Goal: Information Seeking & Learning: Learn about a topic

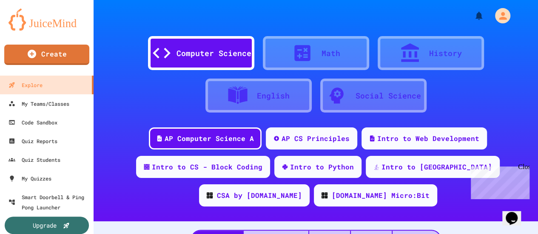
scroll to position [43, 0]
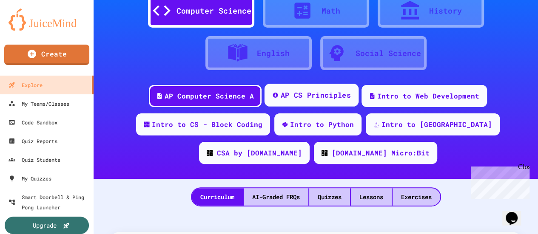
click at [296, 89] on div "AP CS Principles" at bounding box center [312, 95] width 94 height 23
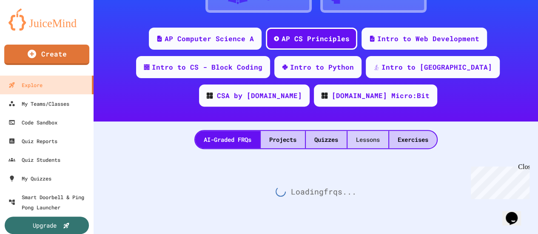
scroll to position [106, 0]
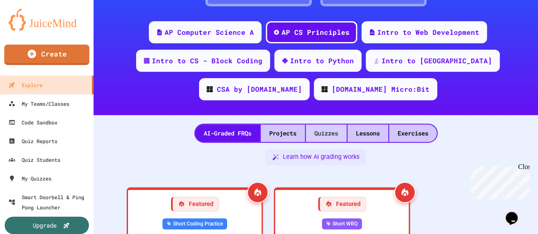
click at [334, 129] on div "Quizzes" at bounding box center [326, 133] width 41 height 17
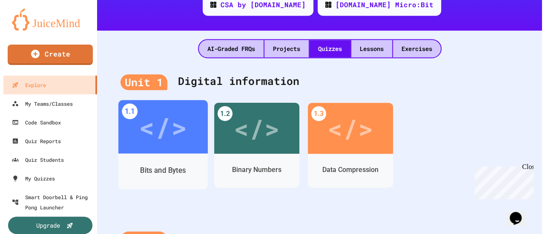
scroll to position [191, 0]
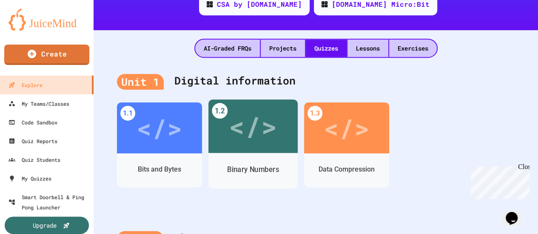
click at [254, 130] on div "</>" at bounding box center [253, 126] width 48 height 40
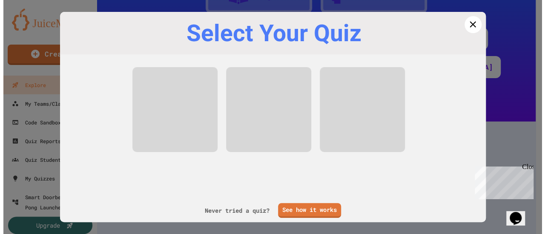
scroll to position [106, 0]
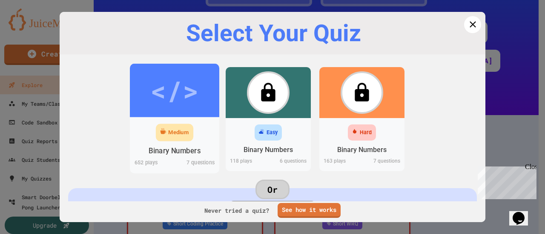
click at [168, 102] on div "</>" at bounding box center [174, 90] width 48 height 40
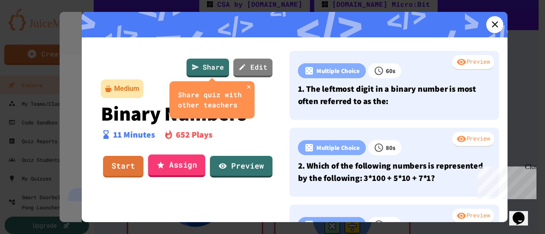
click at [173, 168] on link "Assign" at bounding box center [176, 166] width 57 height 23
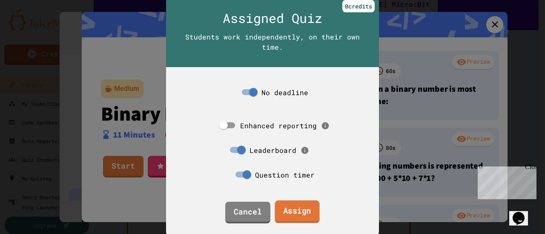
click at [302, 211] on link "Assign" at bounding box center [296, 212] width 45 height 23
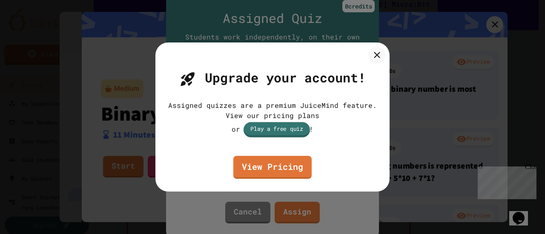
click at [276, 134] on link "Play a free quiz" at bounding box center [276, 129] width 66 height 15
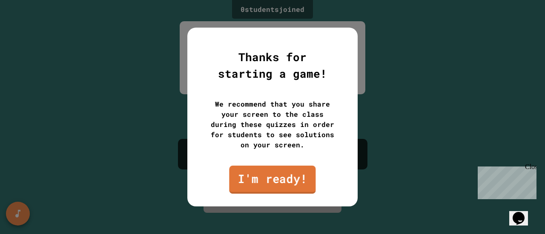
click at [300, 179] on link "I'm ready!" at bounding box center [272, 180] width 86 height 28
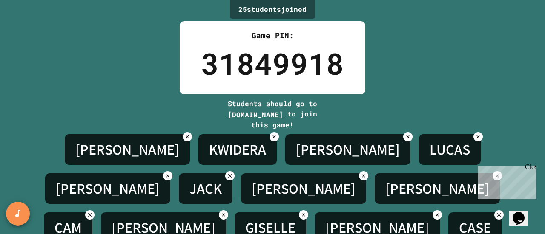
click at [4, 160] on div "25 student s joined Game PIN: 31849918 Students should go to [DOMAIN_NAME] to j…" at bounding box center [272, 117] width 545 height 234
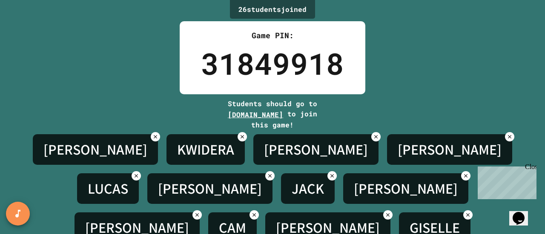
drag, startPoint x: 530, startPoint y: 167, endPoint x: 1005, endPoint y: 327, distance: 501.5
click at [530, 167] on div "Close" at bounding box center [530, 168] width 11 height 11
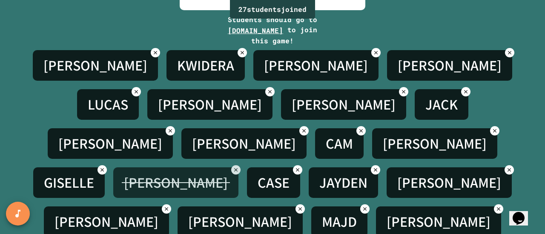
scroll to position [134, 0]
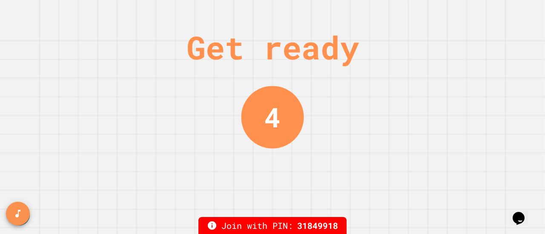
scroll to position [0, 0]
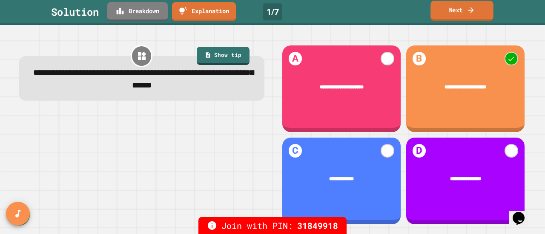
click at [460, 9] on link "Next" at bounding box center [461, 11] width 63 height 20
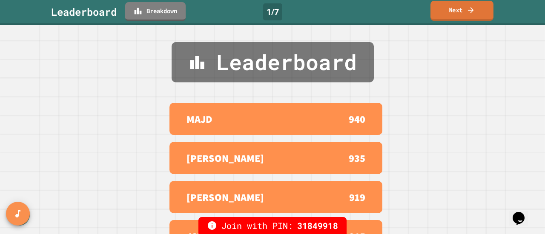
click at [454, 7] on link "Next" at bounding box center [461, 11] width 63 height 20
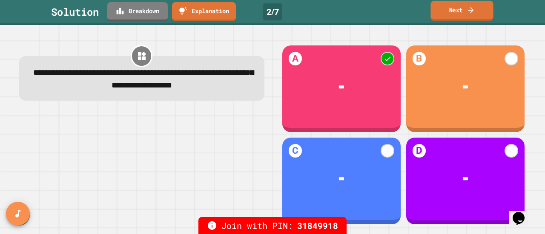
click at [454, 11] on link "Next" at bounding box center [461, 11] width 63 height 20
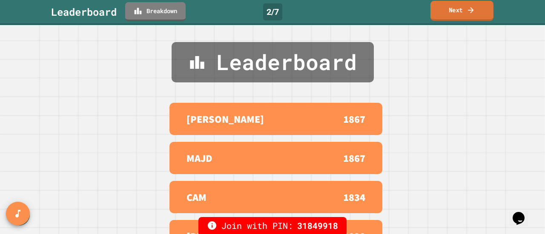
click at [442, 10] on link "Next" at bounding box center [461, 11] width 63 height 20
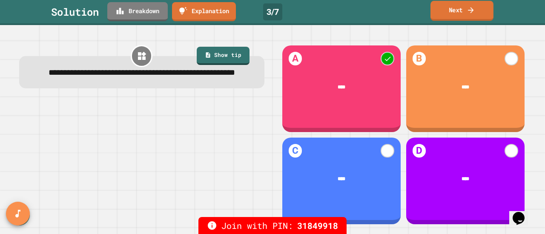
click at [438, 14] on link "Next" at bounding box center [461, 11] width 63 height 20
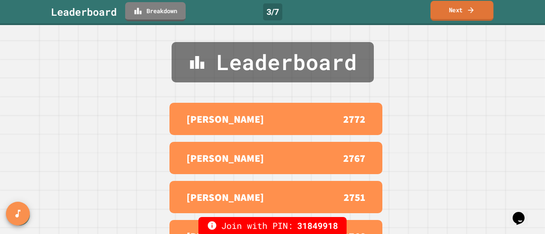
click at [452, 12] on link "Next" at bounding box center [461, 11] width 63 height 20
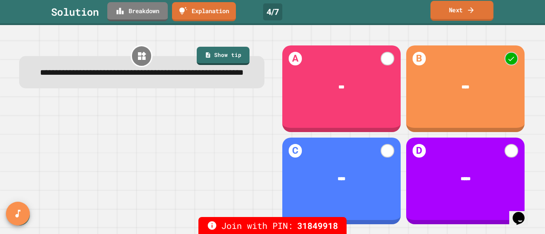
click at [441, 17] on link "Next" at bounding box center [461, 11] width 63 height 20
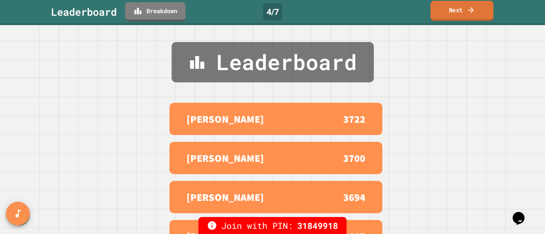
click at [444, 15] on link "Next" at bounding box center [461, 11] width 63 height 20
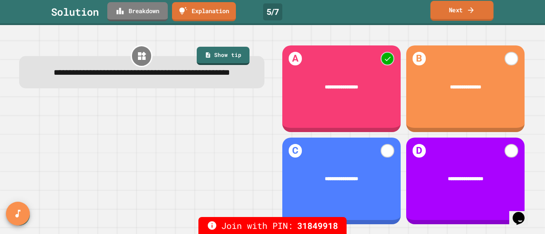
click at [449, 14] on link "Next" at bounding box center [461, 11] width 63 height 20
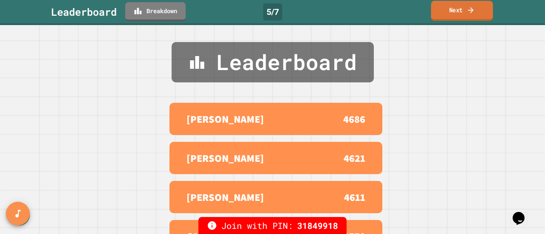
click at [445, 11] on link "Next" at bounding box center [462, 11] width 62 height 20
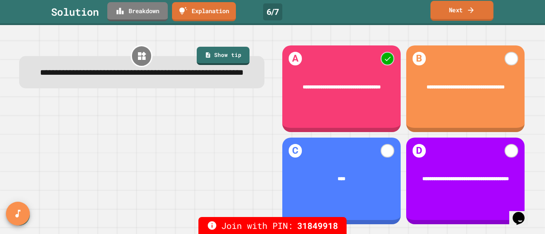
click at [453, 14] on link "Next" at bounding box center [461, 11] width 63 height 20
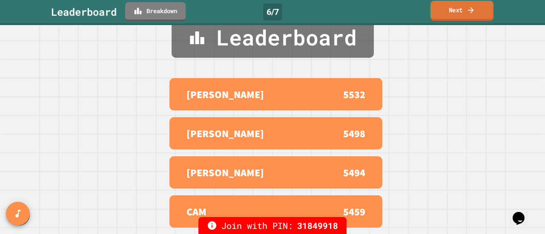
scroll to position [43, 0]
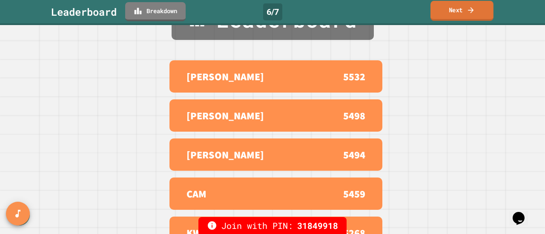
click at [450, 17] on link "Next" at bounding box center [461, 11] width 63 height 20
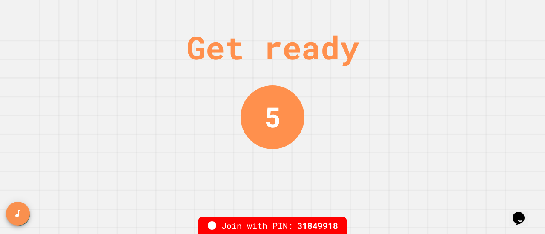
scroll to position [0, 0]
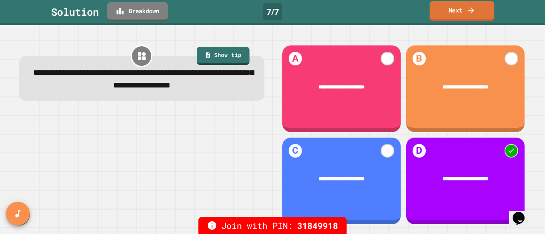
click at [460, 8] on link "Next" at bounding box center [461, 11] width 65 height 20
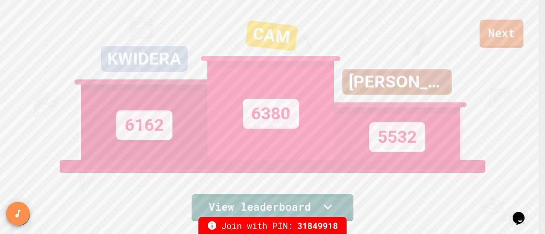
click at [494, 36] on link "Next" at bounding box center [502, 34] width 44 height 28
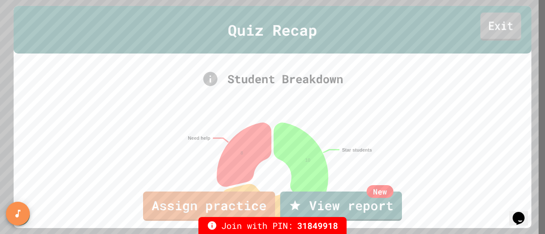
click at [495, 28] on link "Exit" at bounding box center [500, 26] width 41 height 28
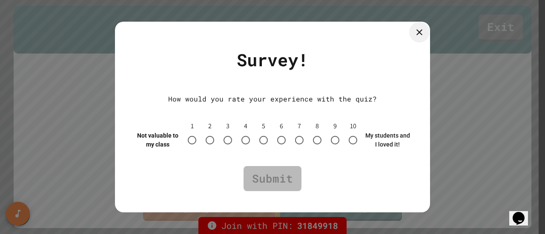
click at [415, 33] on icon at bounding box center [419, 32] width 10 height 10
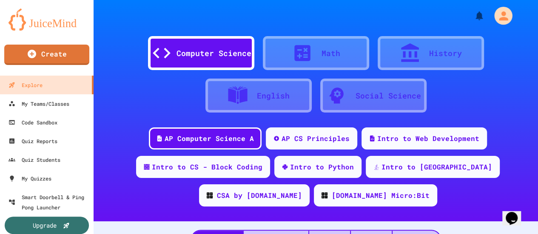
click at [486, 24] on div "My Account" at bounding box center [499, 15] width 31 height 23
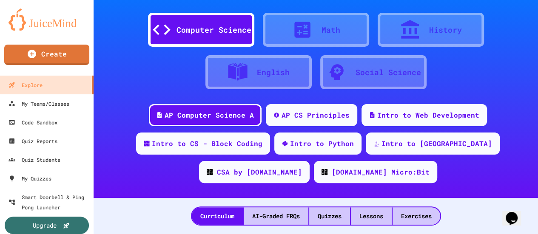
scroll to position [43, 0]
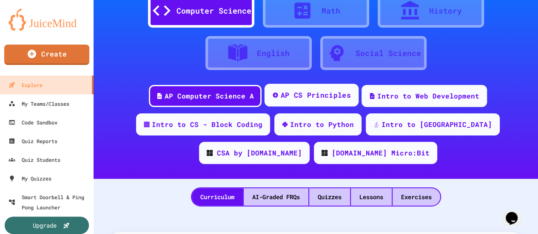
click at [324, 94] on div "AP CS Principles" at bounding box center [316, 95] width 70 height 11
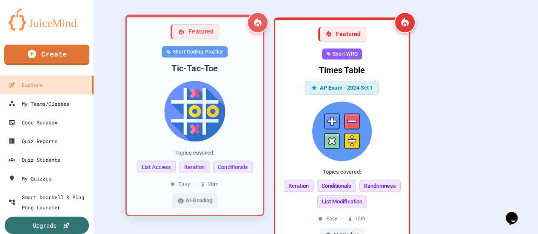
scroll to position [106, 0]
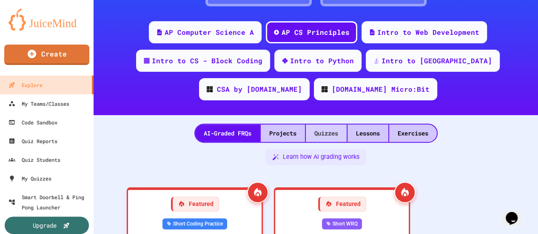
click at [331, 136] on div "Quizzes" at bounding box center [326, 133] width 41 height 17
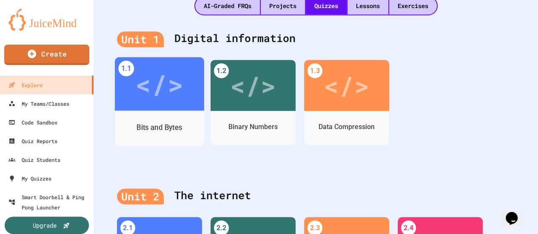
click at [171, 100] on div "</>" at bounding box center [159, 84] width 48 height 40
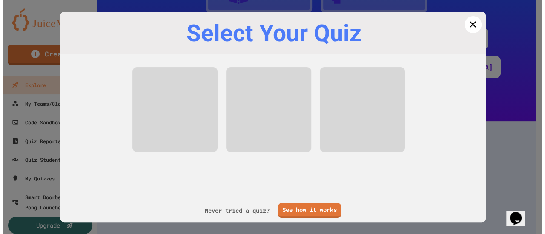
scroll to position [106, 0]
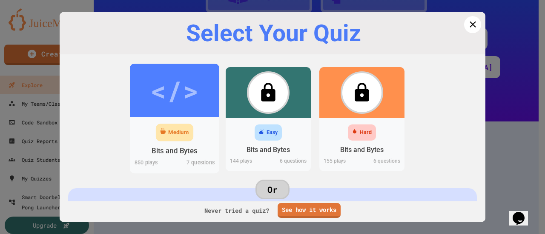
click at [155, 97] on div "</>" at bounding box center [174, 90] width 48 height 40
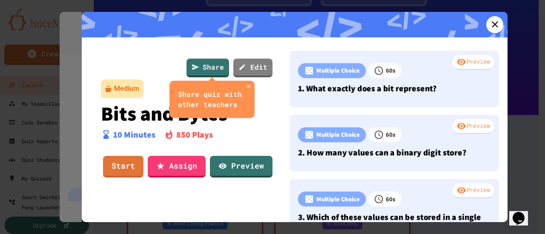
scroll to position [234, 0]
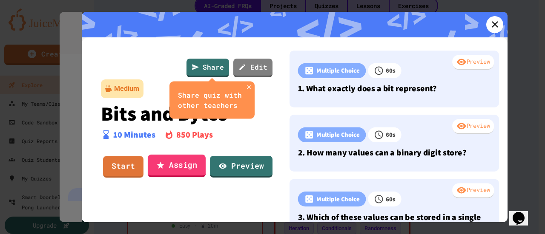
click at [183, 167] on link "Assign" at bounding box center [177, 166] width 58 height 23
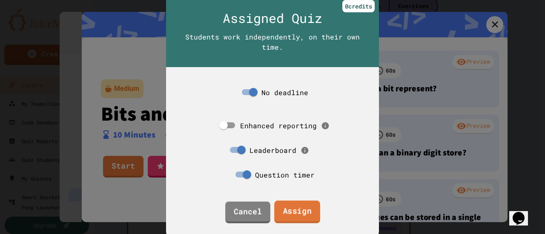
click at [288, 211] on link "Assign" at bounding box center [297, 212] width 46 height 23
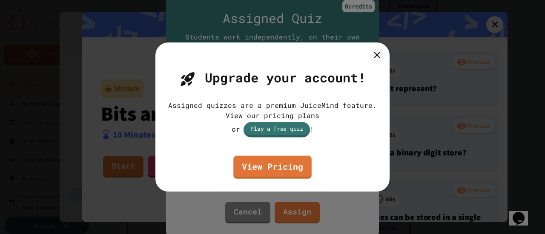
click at [279, 136] on link "Play a free quiz" at bounding box center [276, 129] width 66 height 15
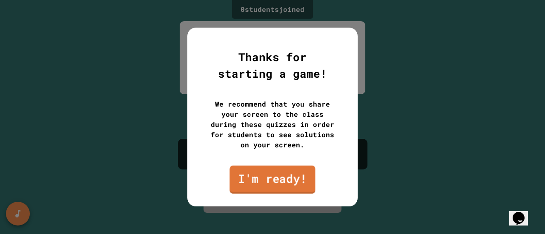
click at [293, 177] on link "I'm ready!" at bounding box center [272, 180] width 86 height 28
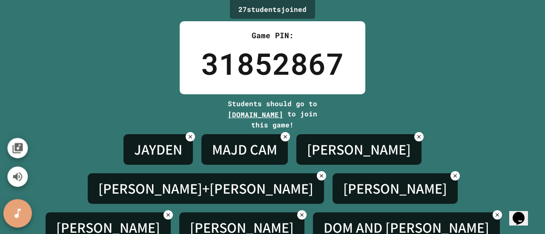
click at [20, 207] on button "SpeedDial basic example" at bounding box center [17, 214] width 29 height 29
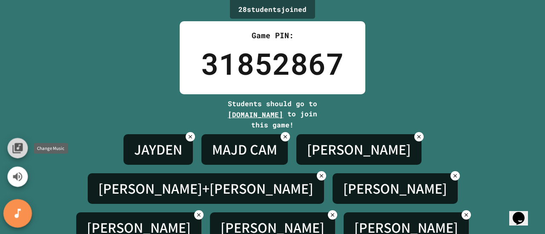
click at [20, 148] on icon "Change Music" at bounding box center [17, 148] width 10 height 10
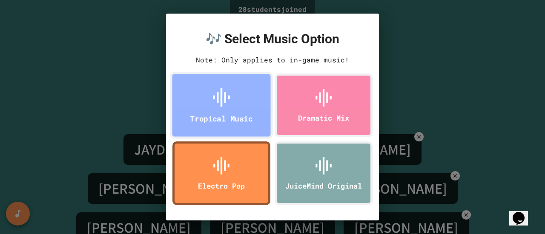
click at [187, 107] on div "Tropical Music" at bounding box center [221, 105] width 103 height 67
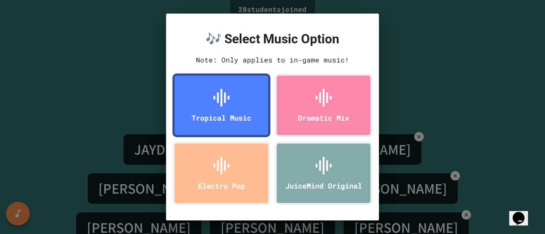
click at [105, 80] on div "🎶 Select Music Option Note: Only applies to in-game music! Tropical Music Drama…" at bounding box center [272, 117] width 545 height 234
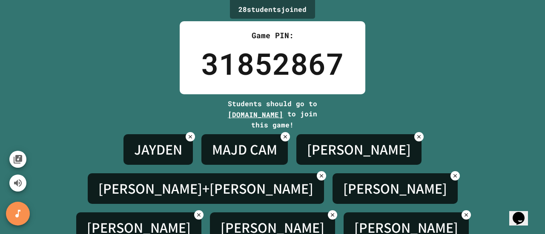
scroll to position [173, 0]
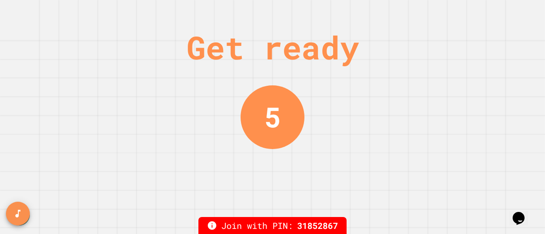
scroll to position [0, 0]
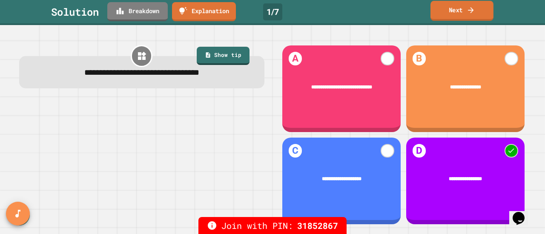
click at [445, 19] on link "Next" at bounding box center [461, 11] width 63 height 20
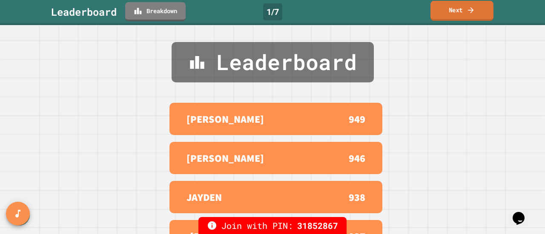
click at [451, 15] on link "Next" at bounding box center [461, 11] width 63 height 20
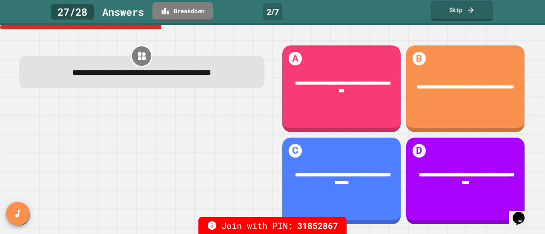
click at [442, 16] on link "Skip" at bounding box center [462, 11] width 63 height 20
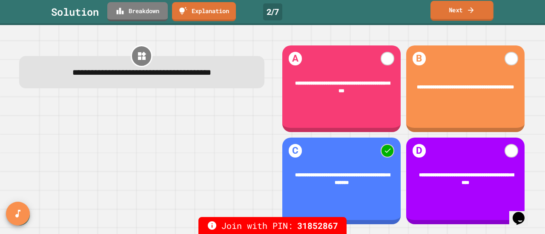
click at [452, 15] on link "Next" at bounding box center [461, 11] width 63 height 20
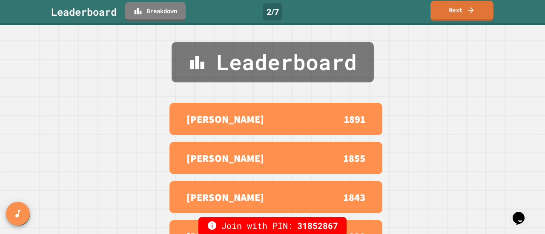
click at [444, 14] on link "Next" at bounding box center [461, 11] width 63 height 20
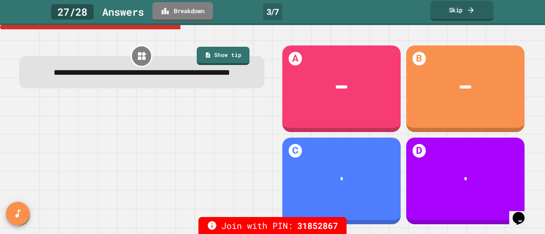
click at [445, 12] on link "Skip" at bounding box center [461, 11] width 63 height 20
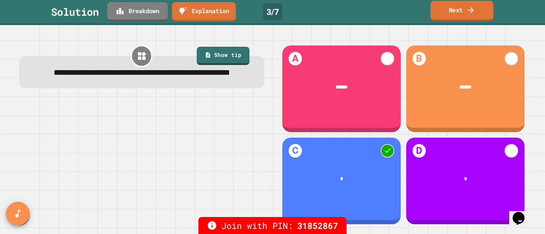
click at [451, 7] on link "Next" at bounding box center [461, 11] width 63 height 20
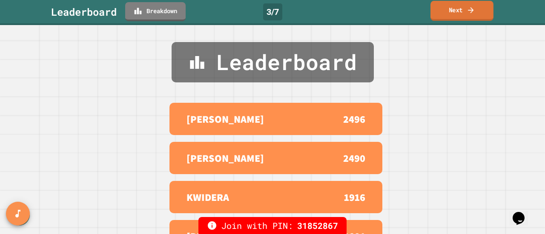
click at [450, 12] on link "Next" at bounding box center [461, 11] width 63 height 20
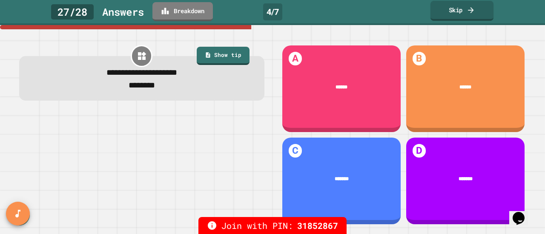
click at [467, 9] on icon at bounding box center [470, 10] width 9 height 9
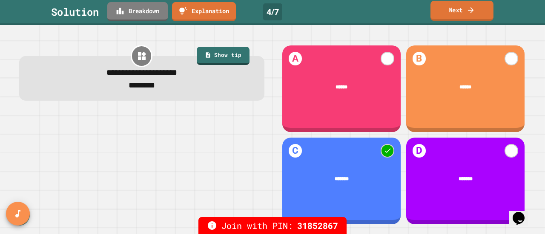
click at [452, 16] on link "Next" at bounding box center [461, 11] width 63 height 20
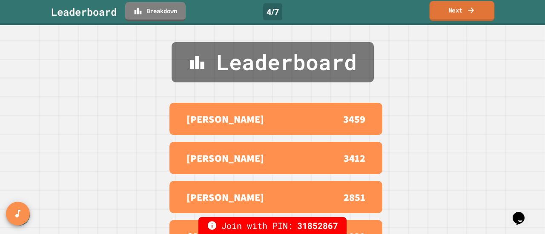
click at [451, 16] on link "Next" at bounding box center [461, 11] width 65 height 20
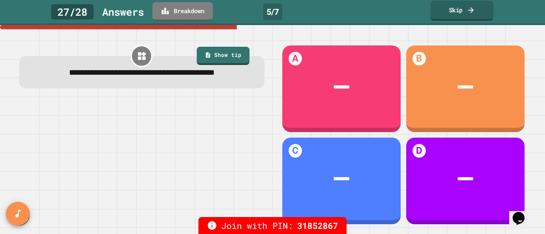
click at [448, 16] on link "Skip" at bounding box center [461, 11] width 63 height 20
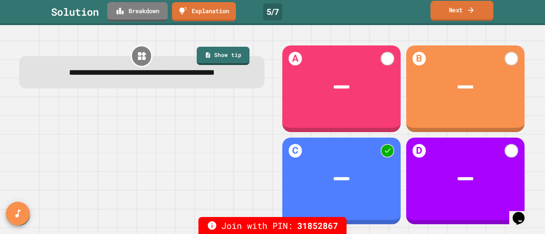
click at [474, 17] on link "Next" at bounding box center [461, 11] width 63 height 20
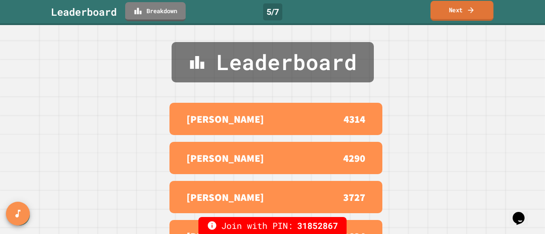
click at [457, 11] on link "Next" at bounding box center [461, 11] width 63 height 20
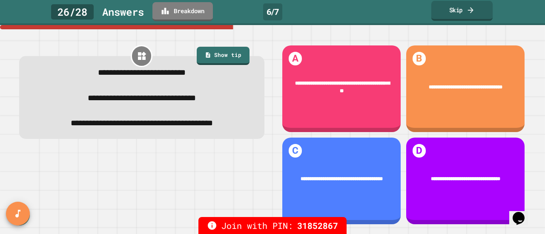
click at [464, 18] on link "Skip" at bounding box center [461, 11] width 61 height 20
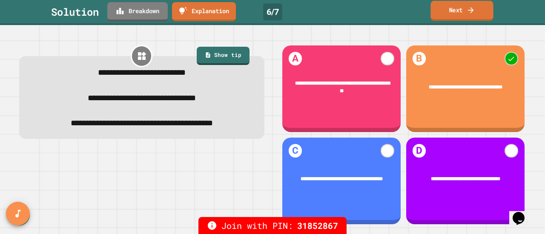
click at [471, 11] on icon at bounding box center [471, 10] width 6 height 6
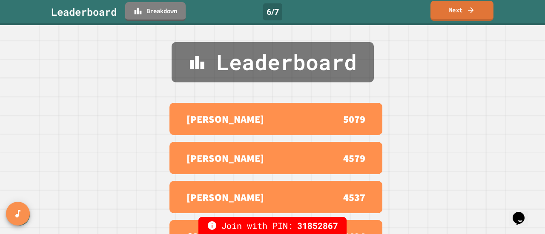
click at [451, 9] on link "Next" at bounding box center [461, 11] width 63 height 20
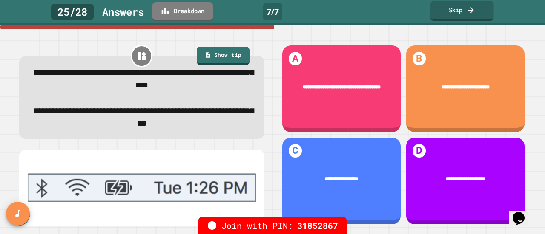
click at [443, 9] on link "Skip" at bounding box center [461, 11] width 63 height 20
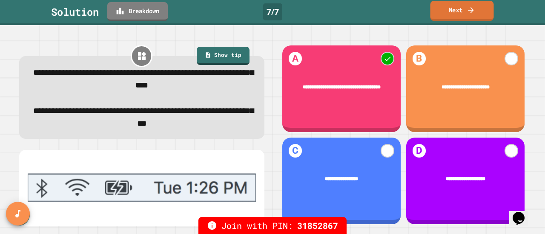
click at [468, 11] on icon at bounding box center [470, 10] width 9 height 9
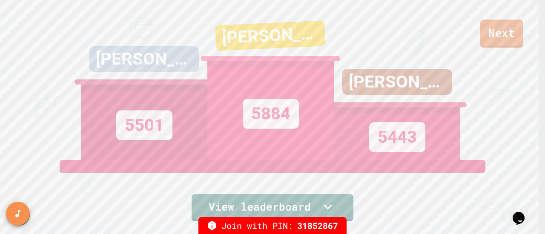
click at [511, 35] on link "Next" at bounding box center [501, 34] width 43 height 28
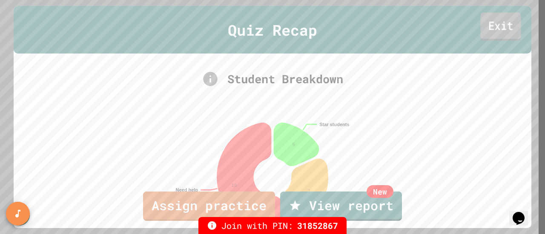
click at [510, 20] on link "Exit" at bounding box center [500, 26] width 40 height 28
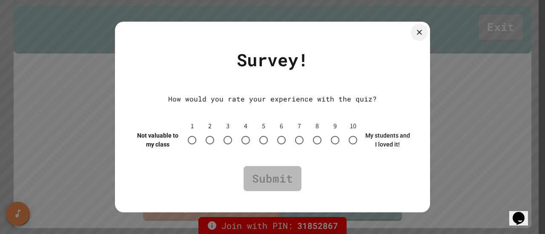
click at [415, 34] on div at bounding box center [419, 32] width 17 height 17
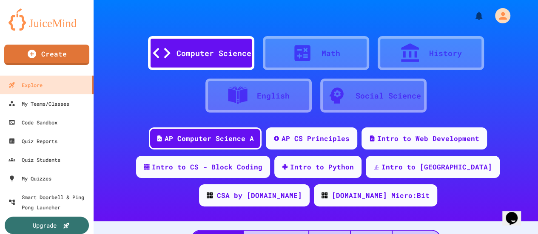
click at [415, 34] on div "Computer Science Math History English Social Science" at bounding box center [315, 70] width 419 height 89
